Goal: Information Seeking & Learning: Learn about a topic

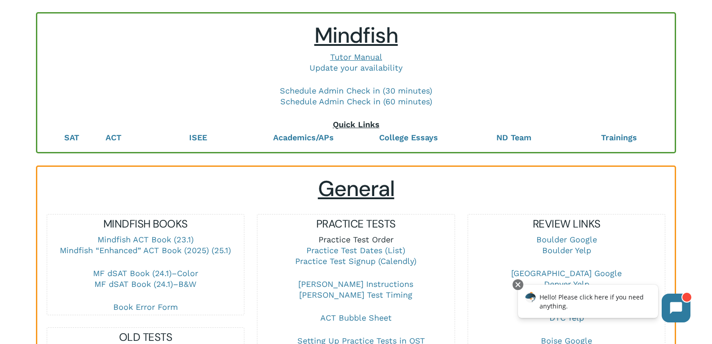
scroll to position [135, 0]
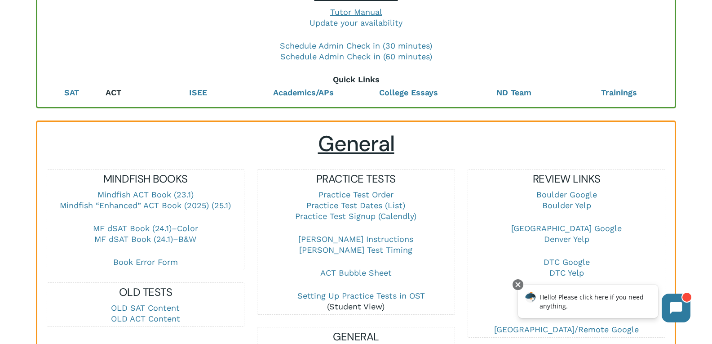
click at [115, 91] on link "ACT" at bounding box center [114, 92] width 16 height 9
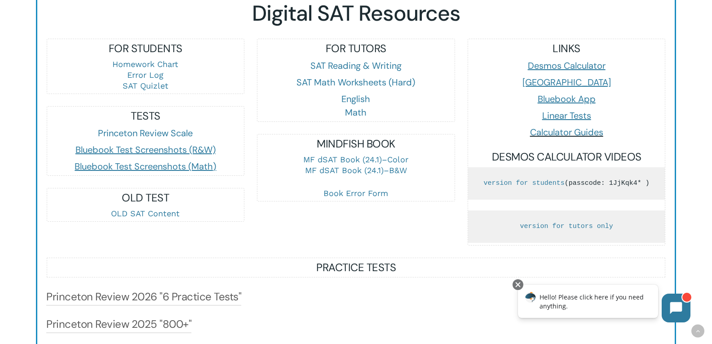
scroll to position [577, 0]
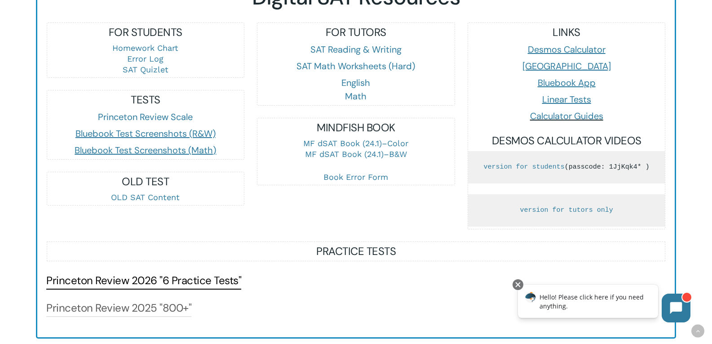
click at [172, 286] on link "Princeton Review 2026 "6 Practice Tests"" at bounding box center [143, 280] width 195 height 14
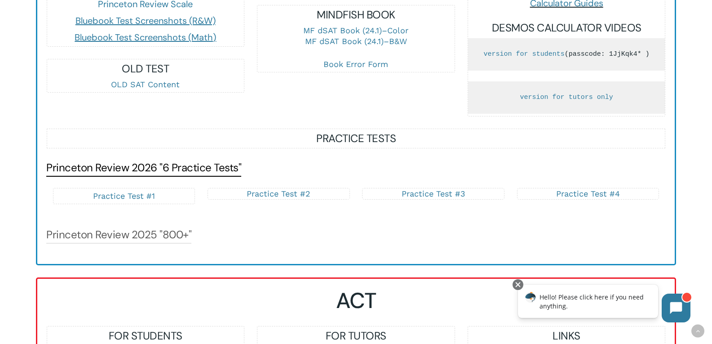
scroll to position [712, 0]
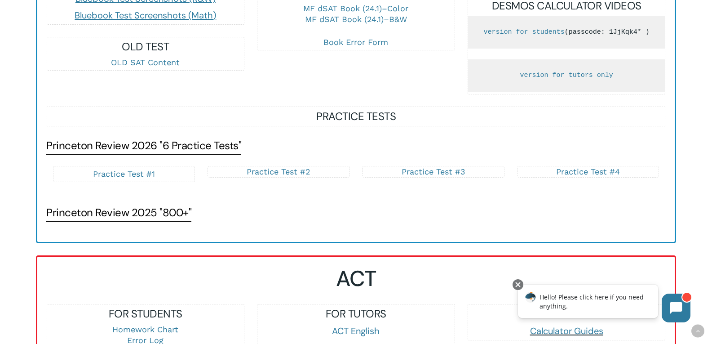
click at [169, 220] on link "Princeton Review 2025 "800+"" at bounding box center [118, 212] width 145 height 14
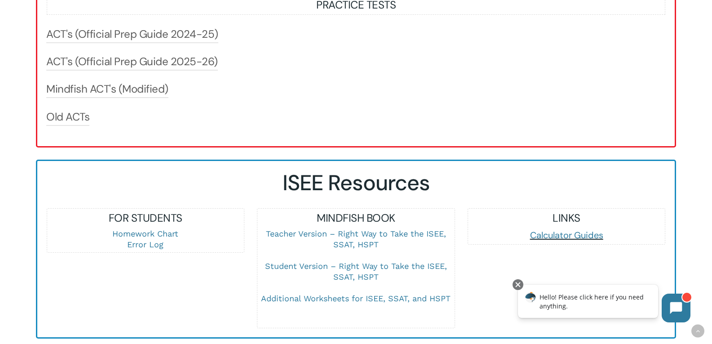
scroll to position [1251, 0]
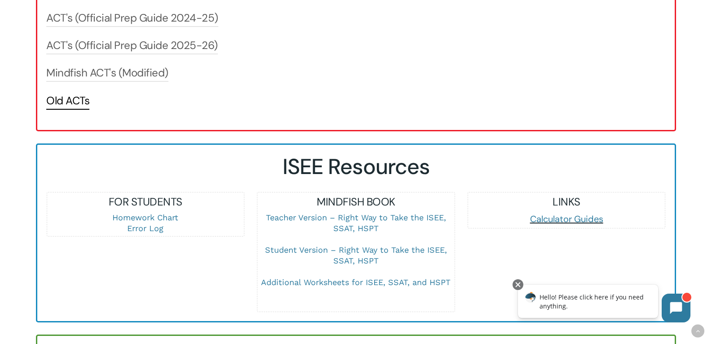
click at [73, 108] on link "Old ACTs" at bounding box center [67, 100] width 43 height 14
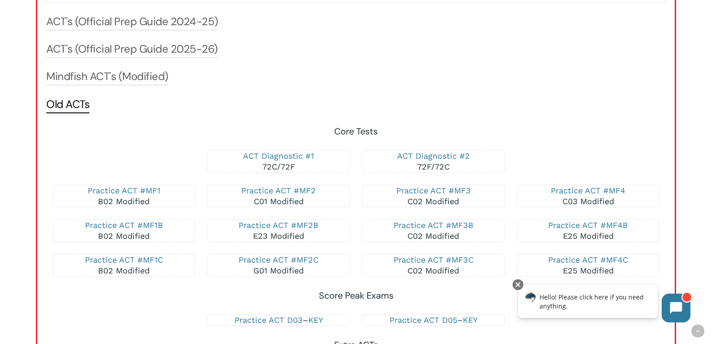
scroll to position [1206, 0]
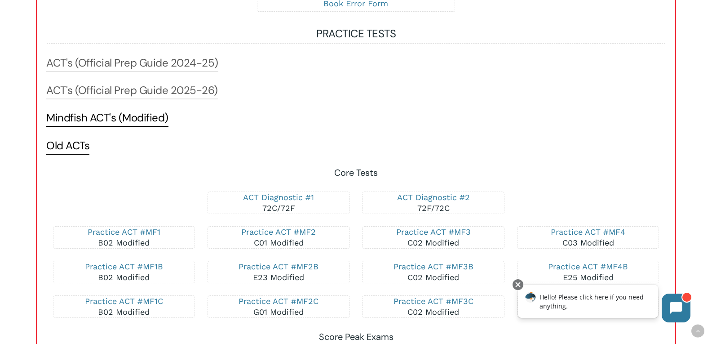
click at [77, 125] on link "Mindfish ACT's (Modified)" at bounding box center [107, 117] width 122 height 14
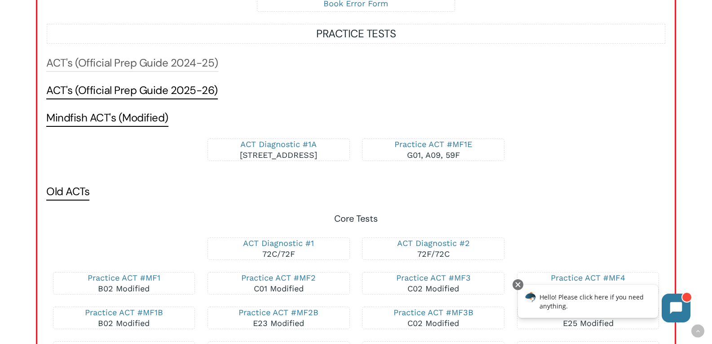
click at [88, 97] on link "ACT's (Official Prep Guide 2025-26)" at bounding box center [132, 90] width 172 height 14
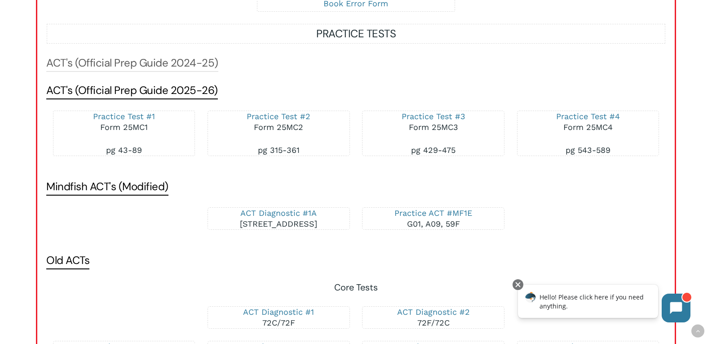
click at [88, 97] on link "ACT's (Official Prep Guide 2025-26)" at bounding box center [132, 90] width 172 height 14
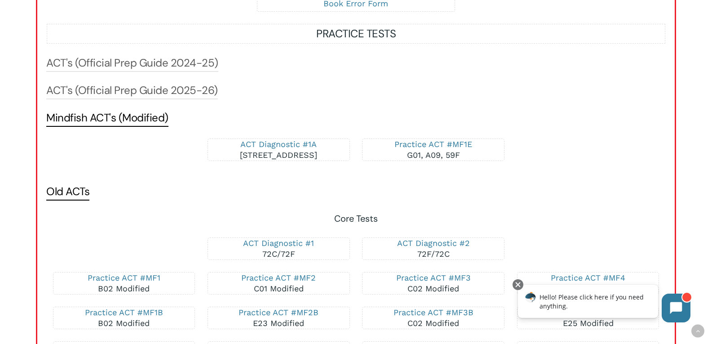
click at [85, 125] on link "Mindfish ACT's (Modified)" at bounding box center [107, 117] width 122 height 14
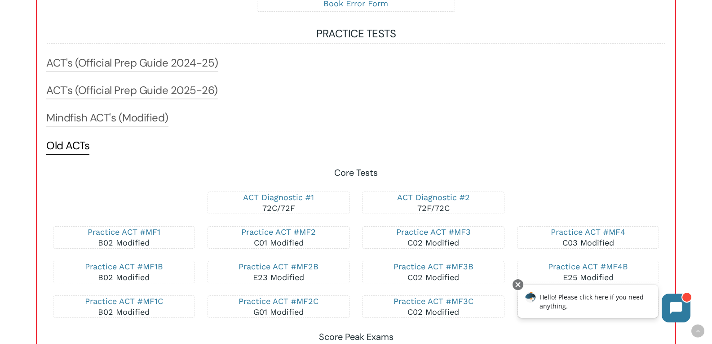
click at [77, 155] on h3 "Old ACTs" at bounding box center [67, 146] width 43 height 16
click at [76, 150] on link "Old ACTs" at bounding box center [67, 145] width 43 height 14
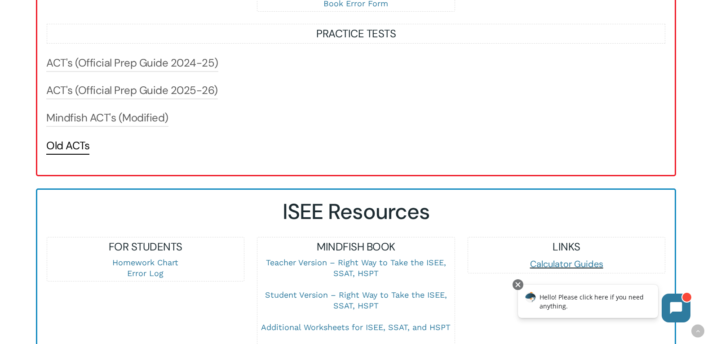
click at [75, 153] on link "Old ACTs" at bounding box center [67, 145] width 43 height 14
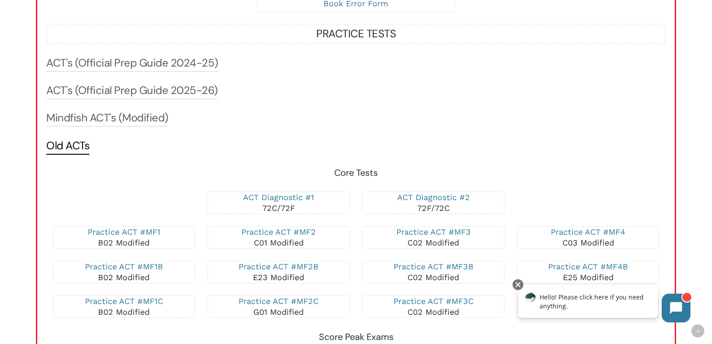
click at [75, 153] on link "Old ACTs" at bounding box center [67, 145] width 43 height 14
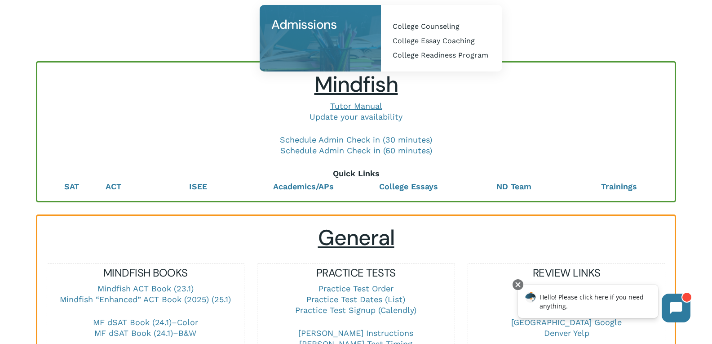
scroll to position [0, 0]
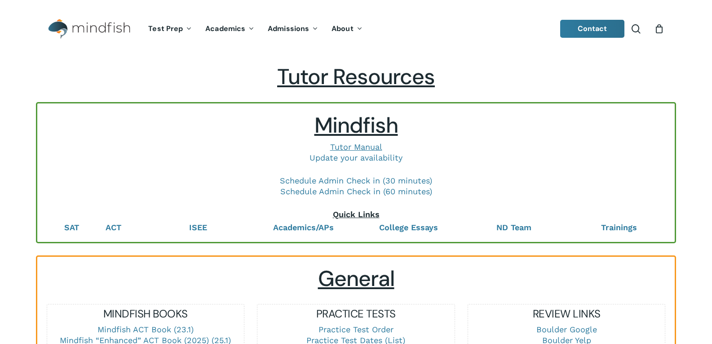
scroll to position [1470, 0]
